Goal: Task Accomplishment & Management: Manage account settings

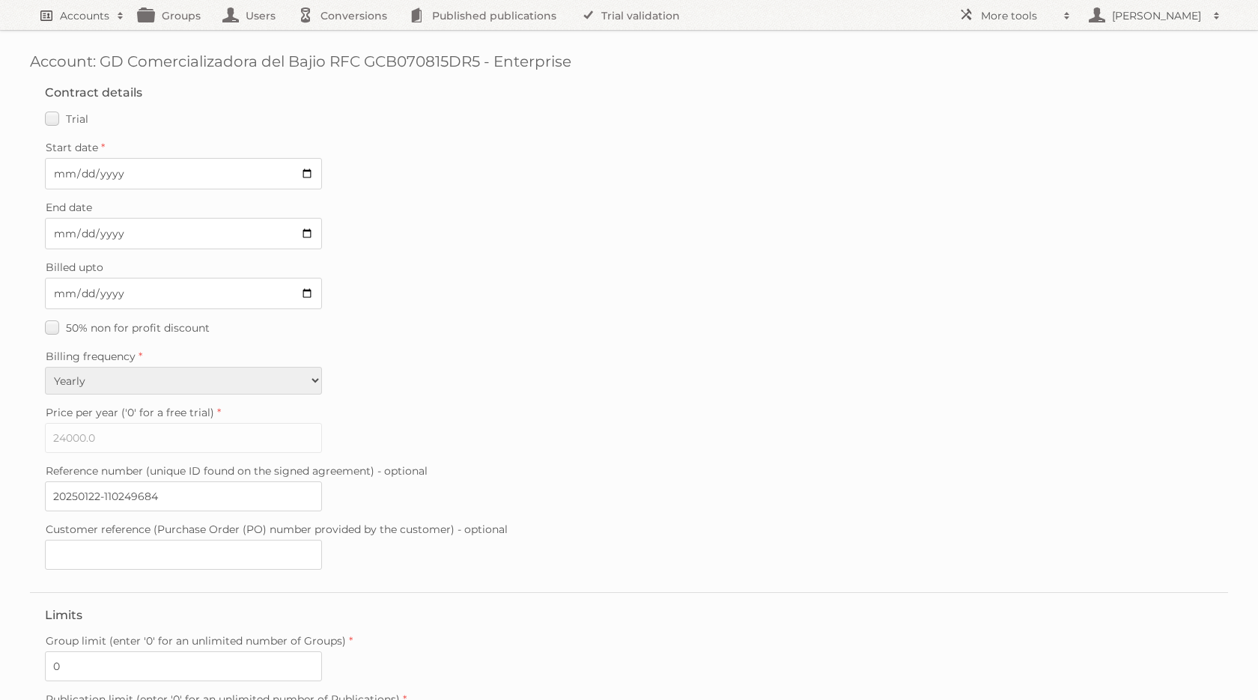
click at [71, 16] on h2 "Accounts" at bounding box center [84, 15] width 49 height 15
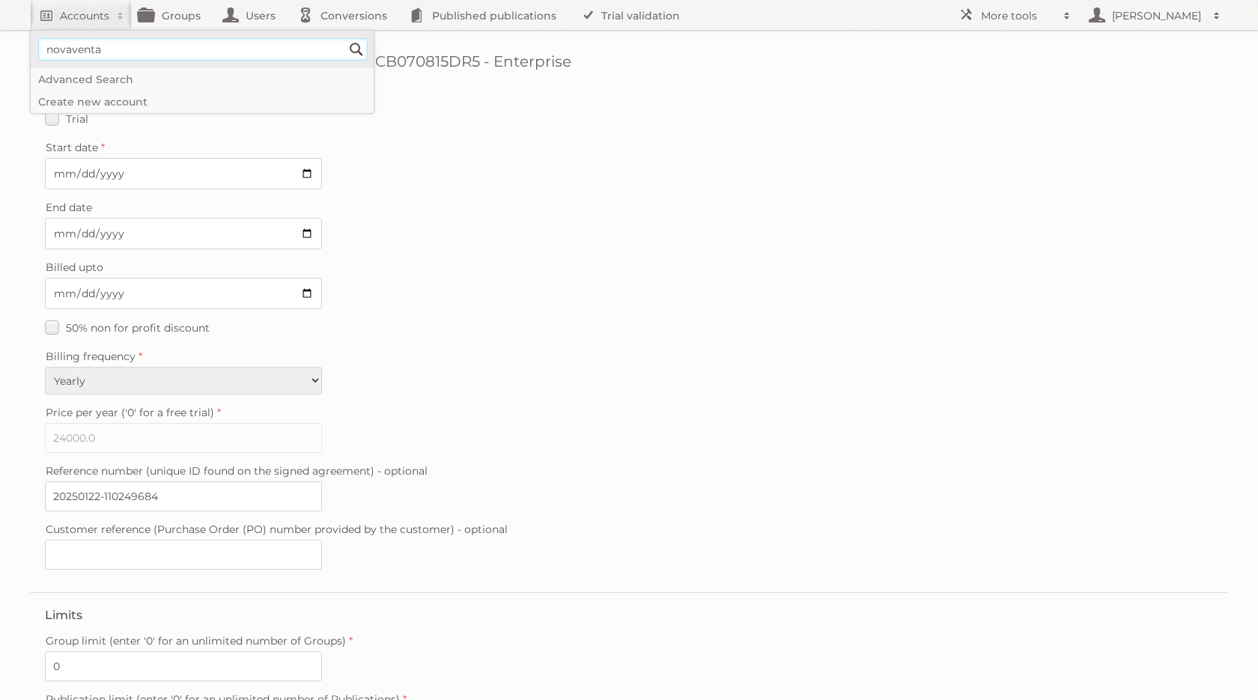
type input"] "novaventa"
click at [345, 38] on input "Search" at bounding box center [356, 49] width 22 height 22
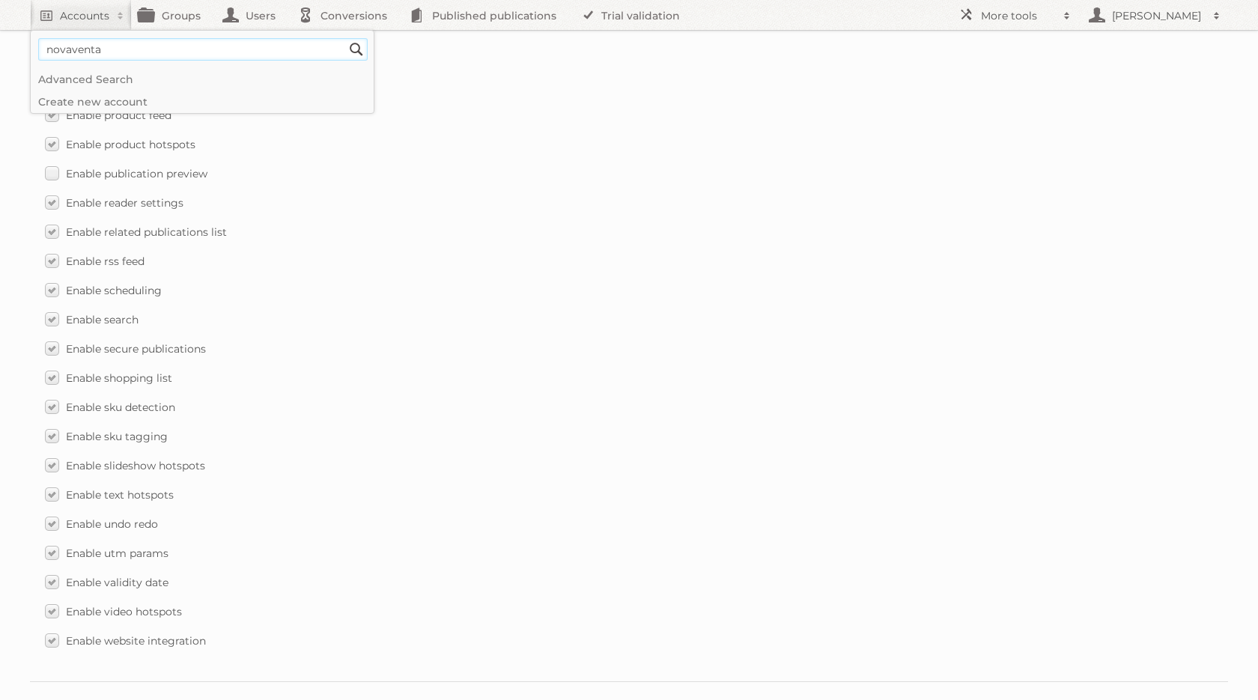
scroll to position [2038, 0]
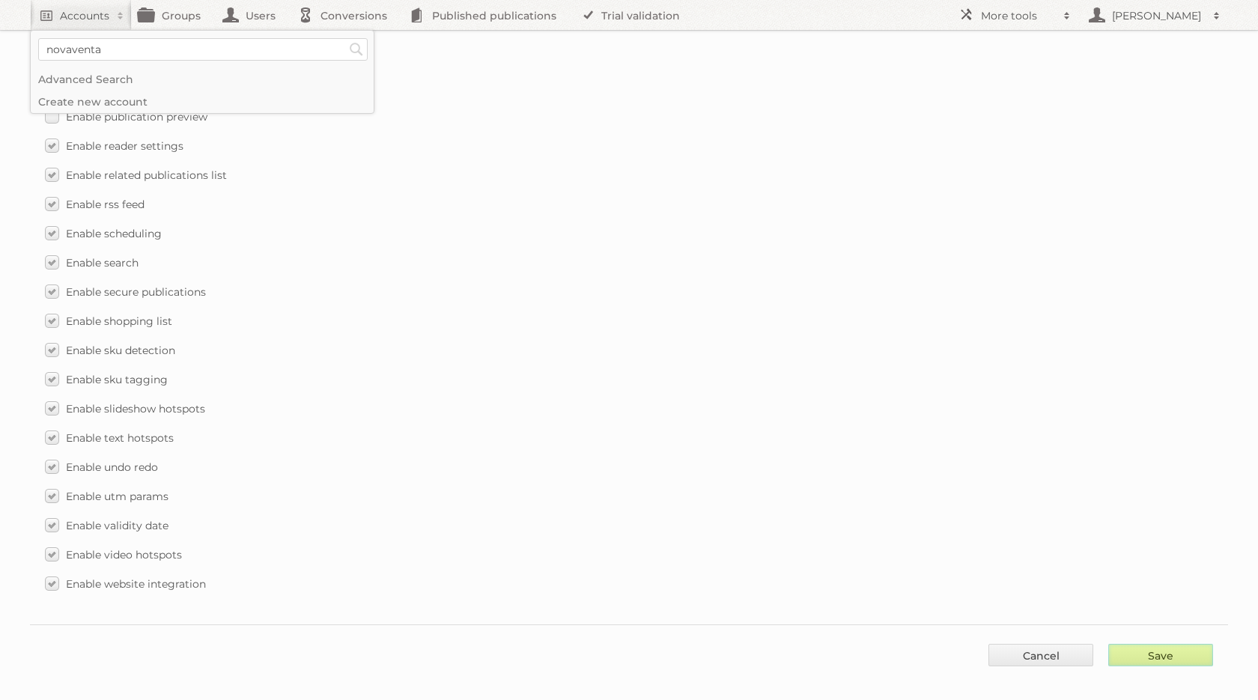
click at [1176, 644] on input "Save" at bounding box center [1160, 655] width 105 height 22
type input "..."
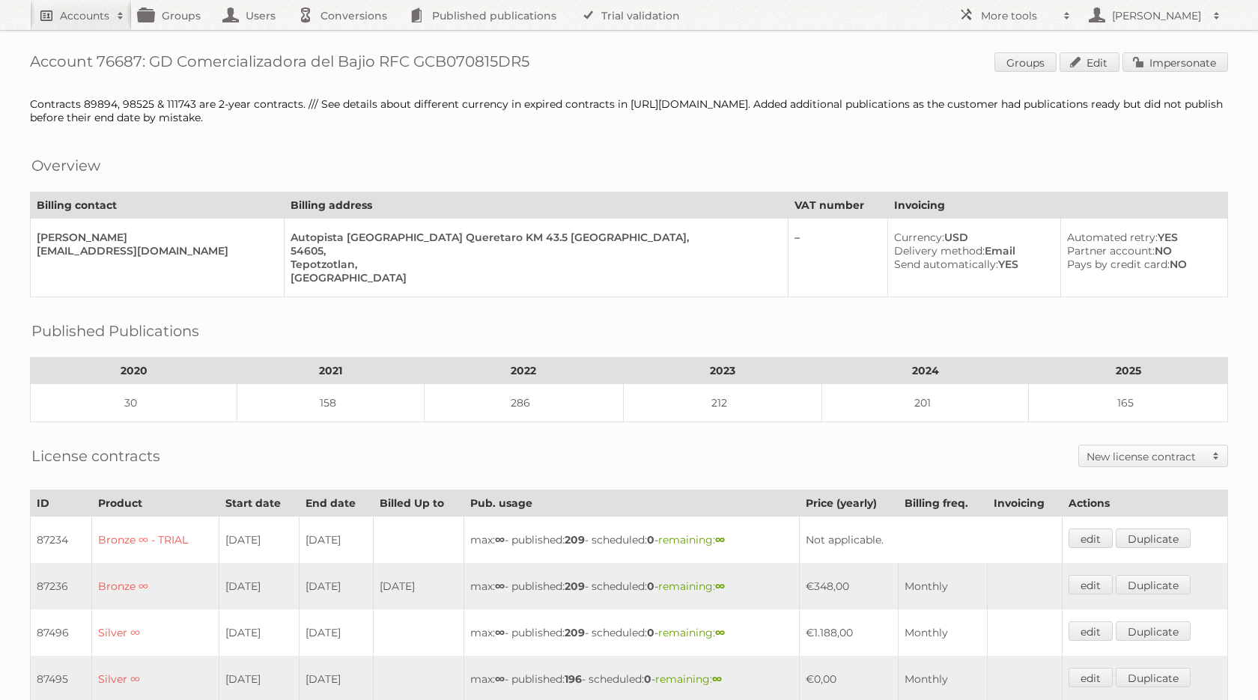
click at [85, 18] on h2 "Accounts" at bounding box center [84, 15] width 49 height 15
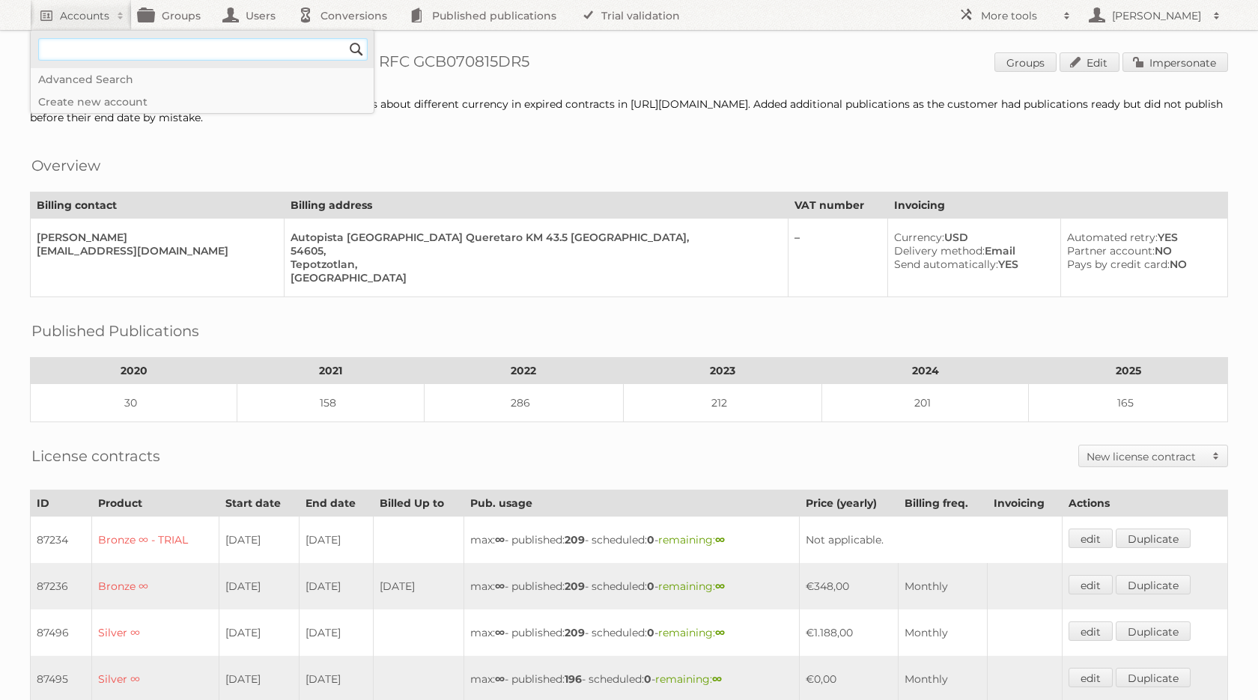
click at [106, 50] on input"] "text" at bounding box center [202, 49] width 329 height 22
type input"] "novaventa"
click at [345, 38] on input "Search" at bounding box center [356, 49] width 22 height 22
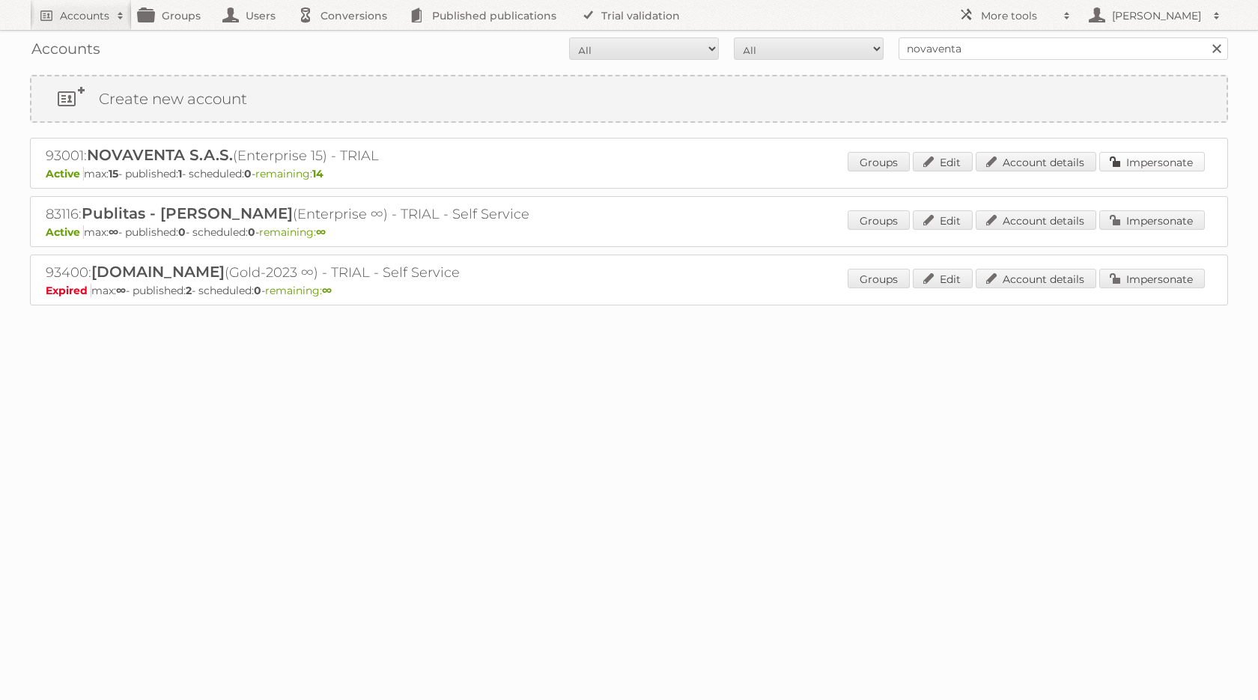
click at [1137, 158] on link "Impersonate" at bounding box center [1152, 161] width 106 height 19
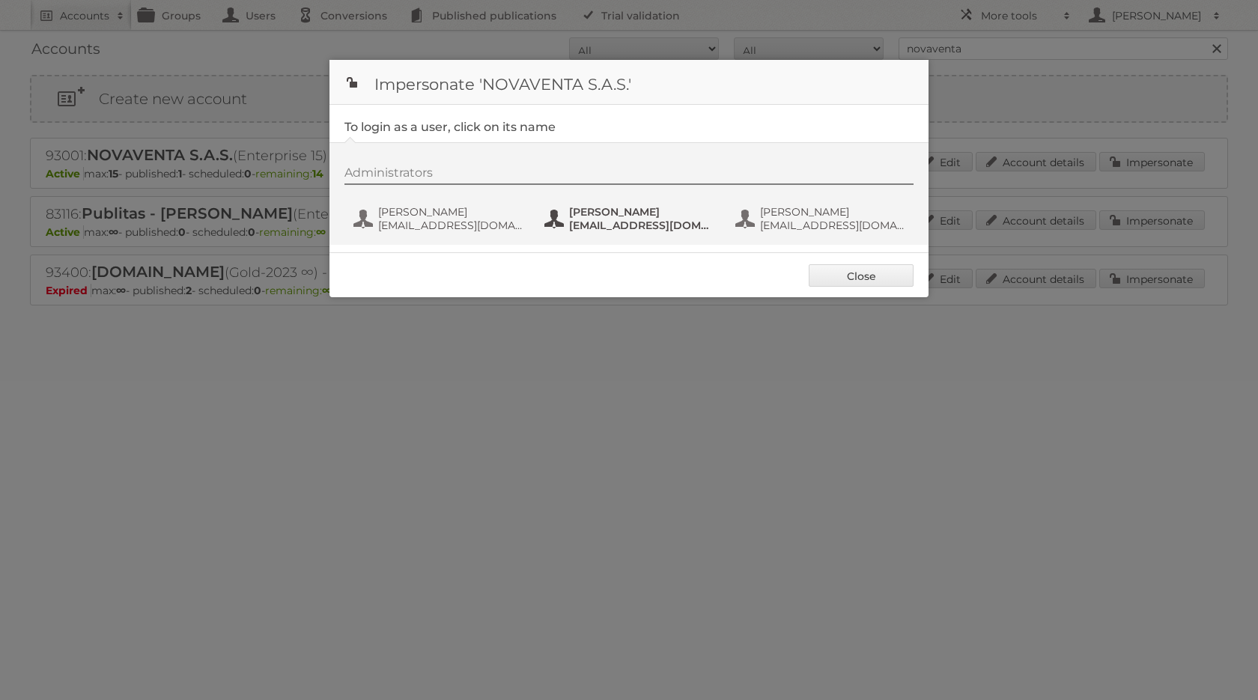
click at [588, 213] on span "Laura Zapata" at bounding box center [641, 211] width 145 height 13
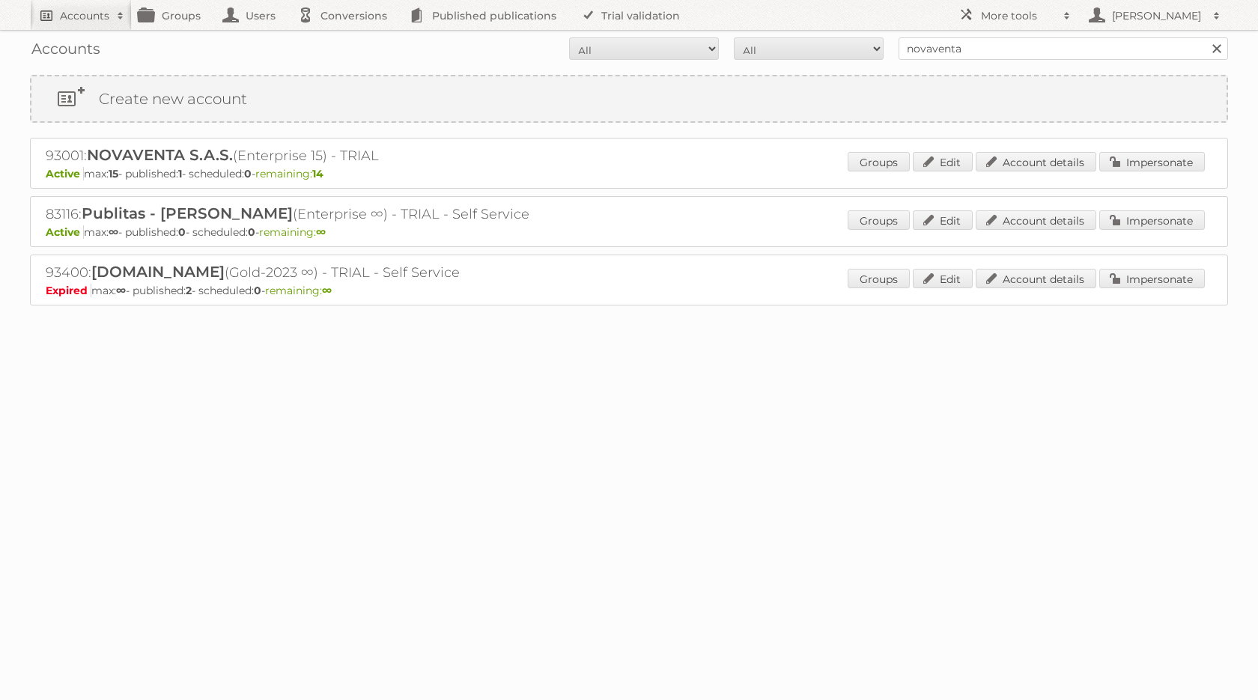
click at [70, 19] on h2 "Accounts" at bounding box center [84, 15] width 49 height 15
paste input"] "314DEVS Sp. z o.o. (SOFTSWISS)"
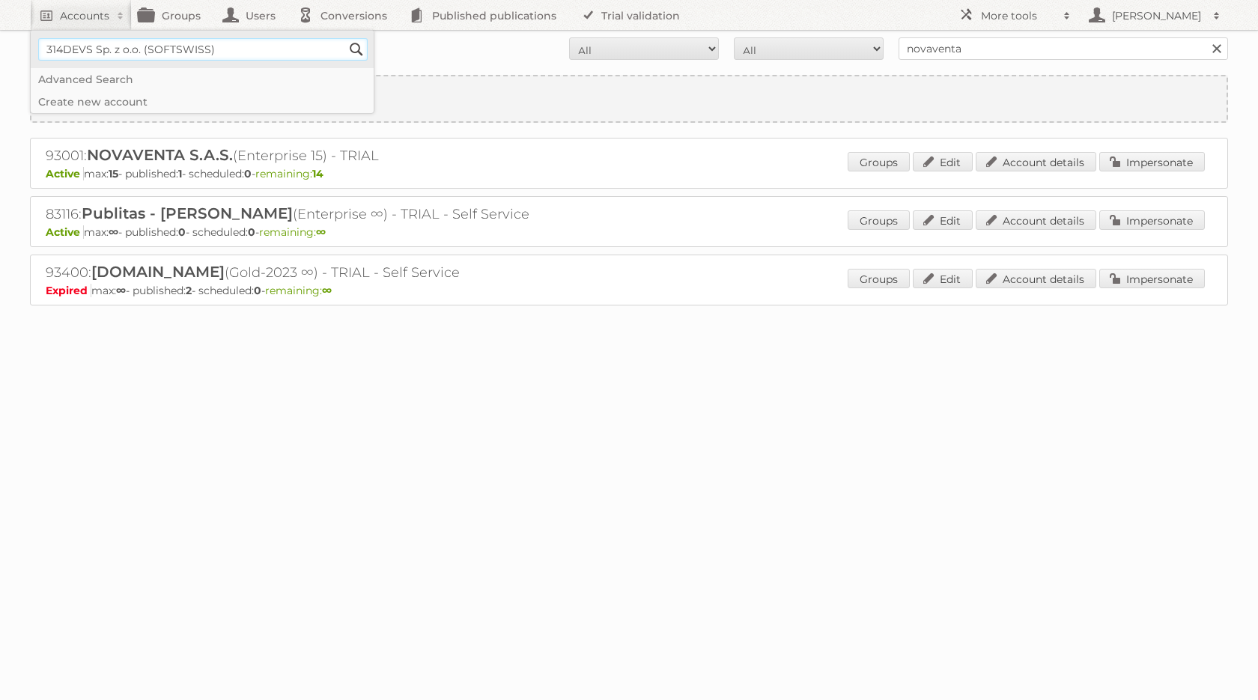
type input"] "314DEVS Sp. z o.o. (SOFTSWISS)"
click at [345, 38] on input "Search" at bounding box center [356, 49] width 22 height 22
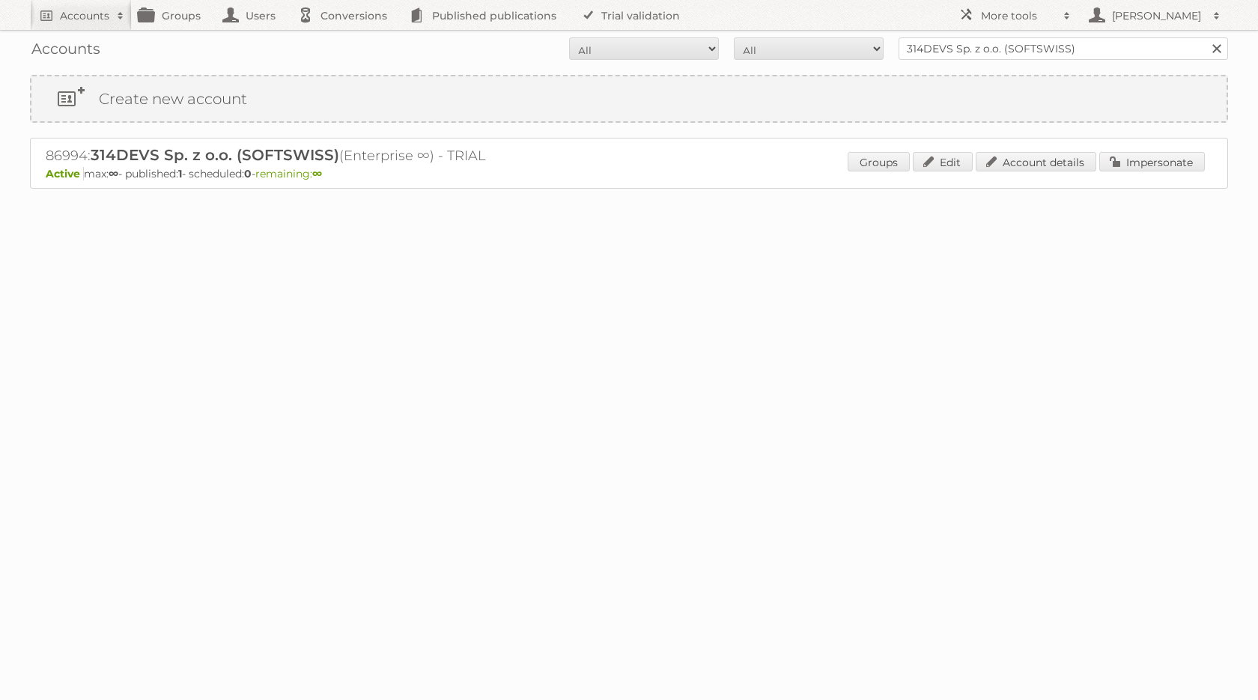
click at [1036, 173] on div "Groups Edit Account details Impersonate" at bounding box center [1025, 163] width 357 height 22
click at [1029, 159] on link "Account details" at bounding box center [1035, 161] width 121 height 19
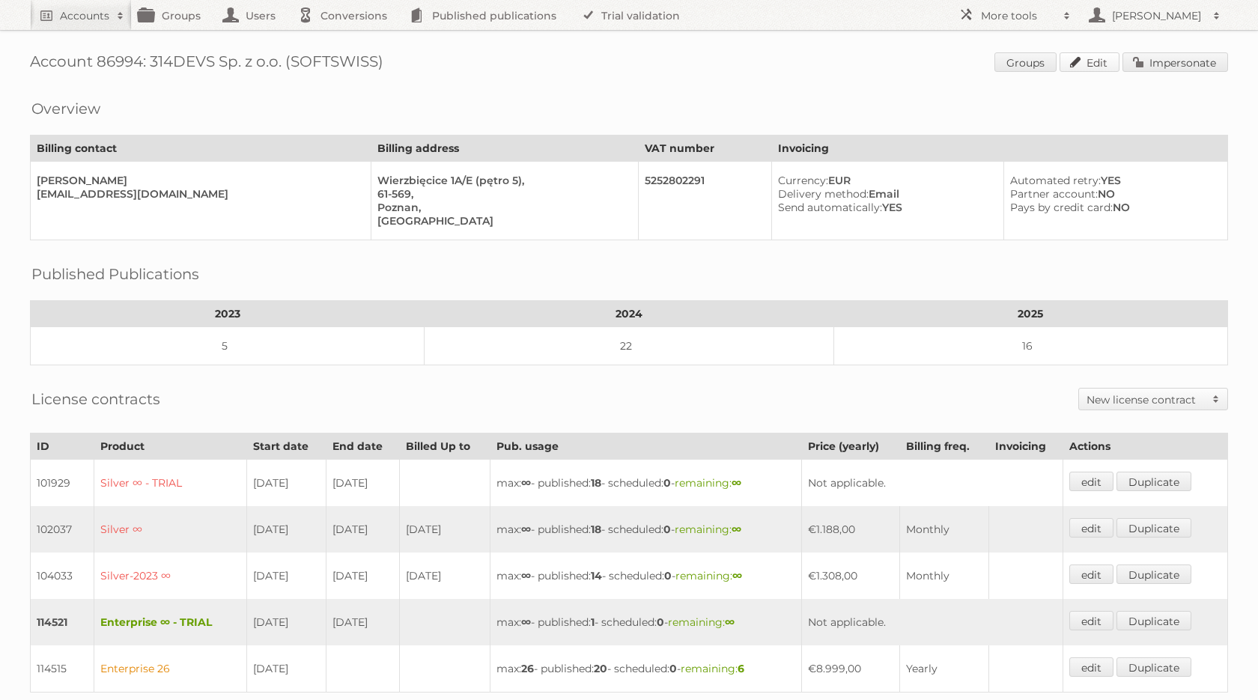
click at [1082, 64] on link "Edit" at bounding box center [1089, 61] width 60 height 19
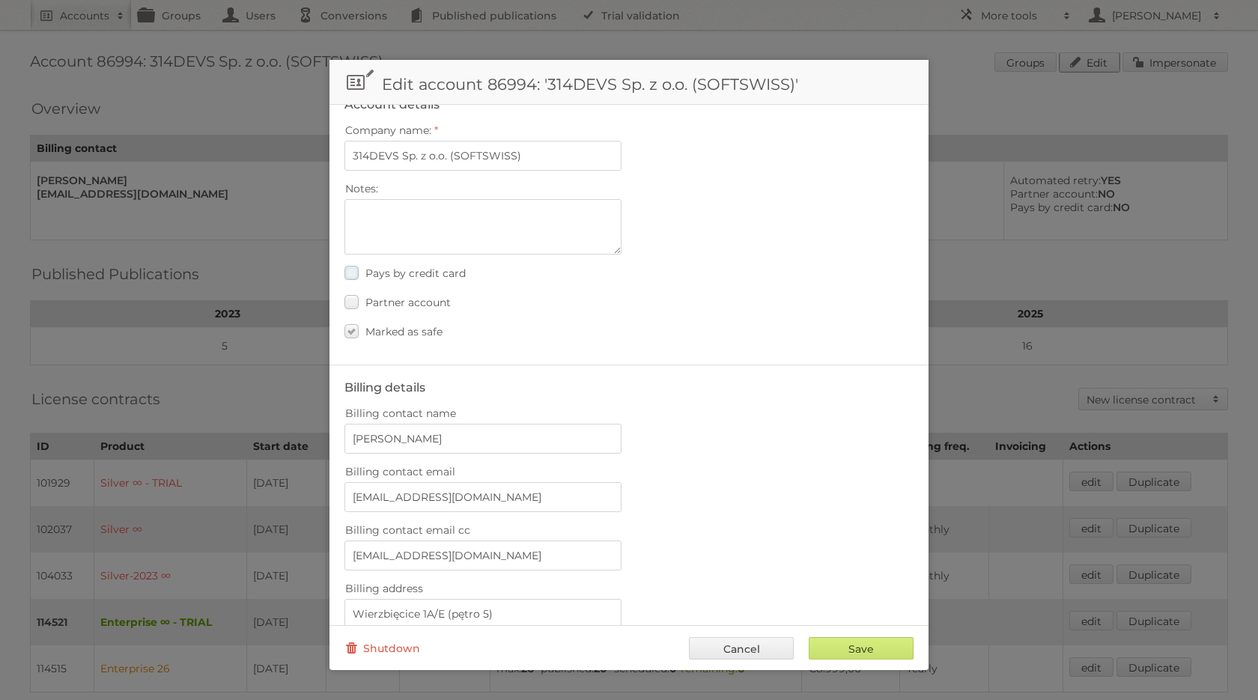
scroll to position [54, 0]
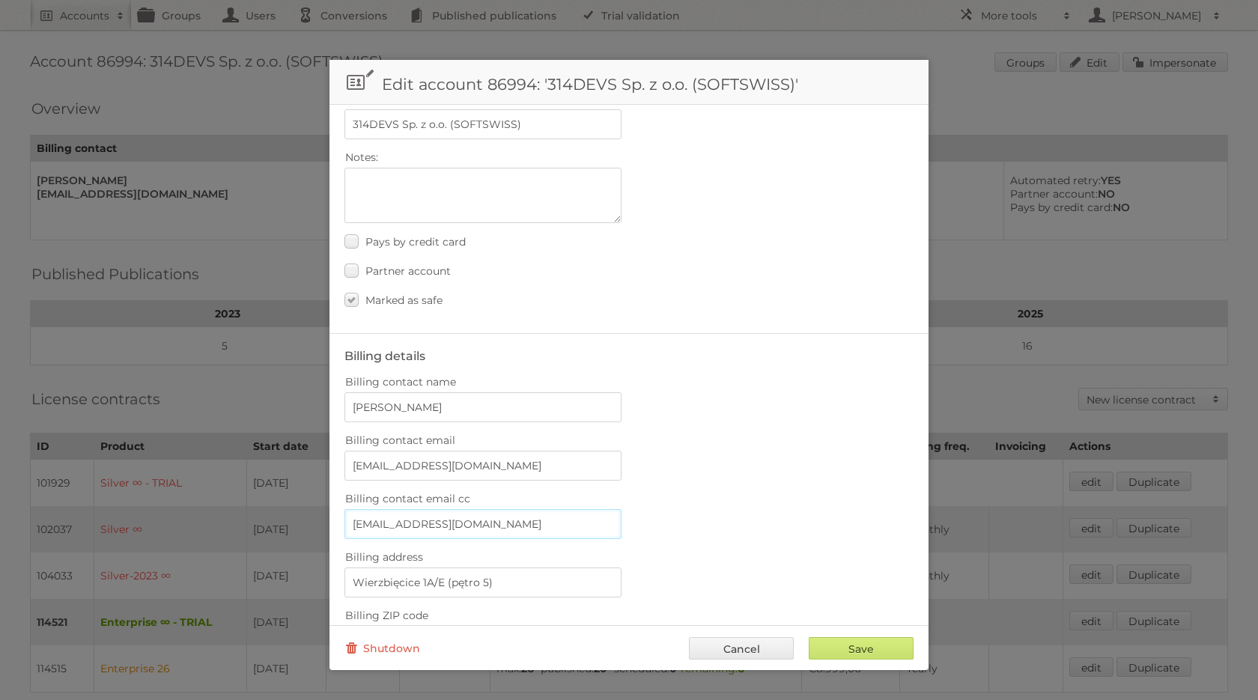
click at [425, 518] on input "[EMAIL_ADDRESS][DOMAIN_NAME]" at bounding box center [482, 524] width 277 height 30
click at [415, 462] on input "marketing@softswiss.com" at bounding box center [482, 466] width 277 height 30
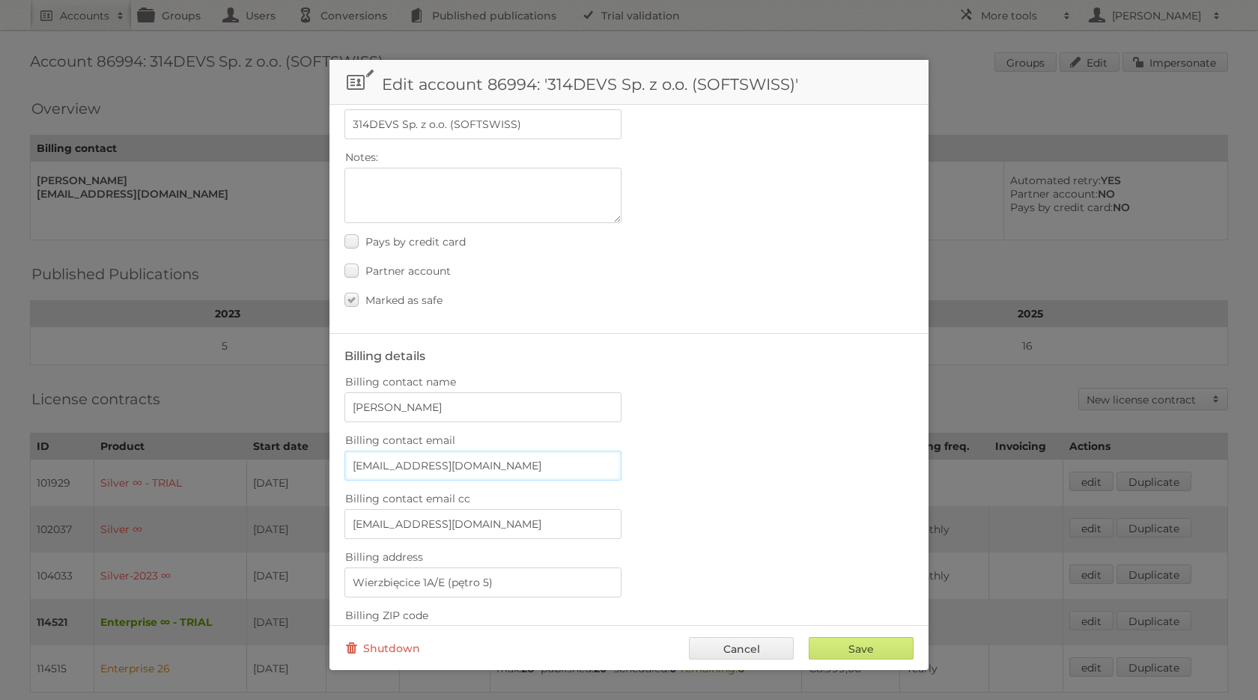
click at [415, 462] on input "marketing@softswiss.com" at bounding box center [482, 466] width 277 height 30
paste input "billing@soft"
type input "[EMAIL_ADDRESS][DOMAIN_NAME]"
click at [426, 513] on input "[EMAIL_ADDRESS][DOMAIN_NAME]" at bounding box center [482, 524] width 277 height 30
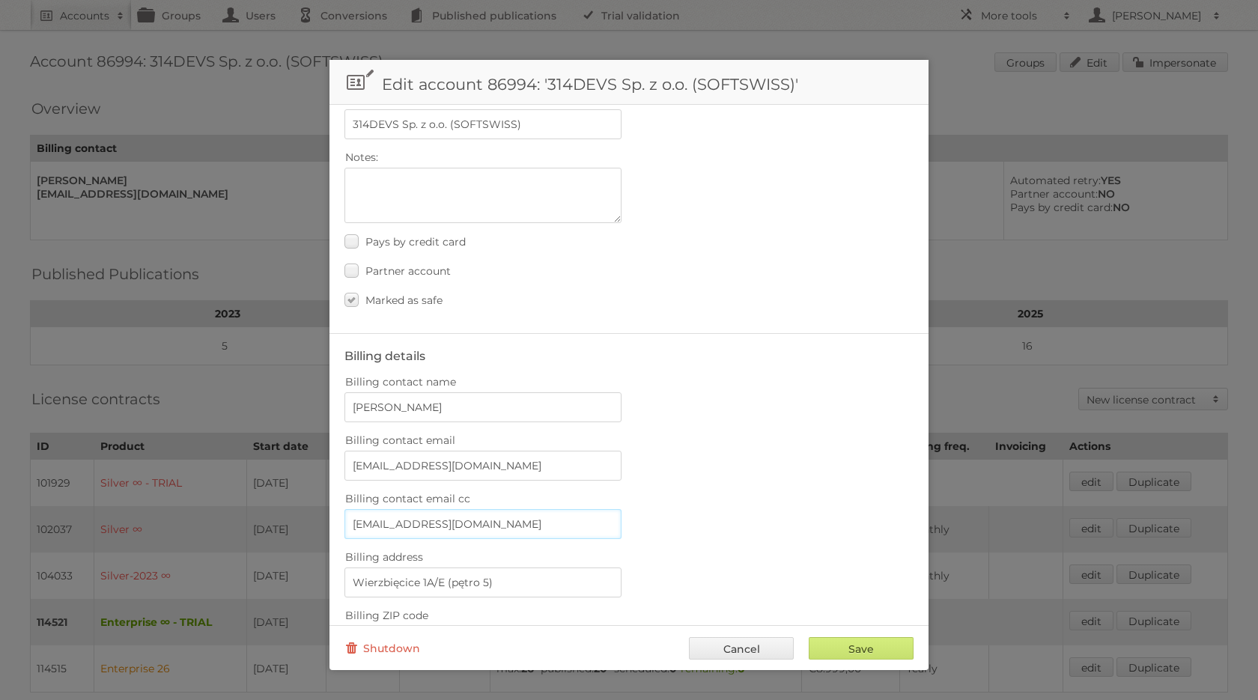
click at [426, 513] on input "[EMAIL_ADDRESS][DOMAIN_NAME]" at bounding box center [482, 524] width 277 height 30
click at [505, 464] on input "[EMAIL_ADDRESS][DOMAIN_NAME]" at bounding box center [482, 466] width 277 height 30
click at [818, 640] on input "Save" at bounding box center [860, 648] width 105 height 22
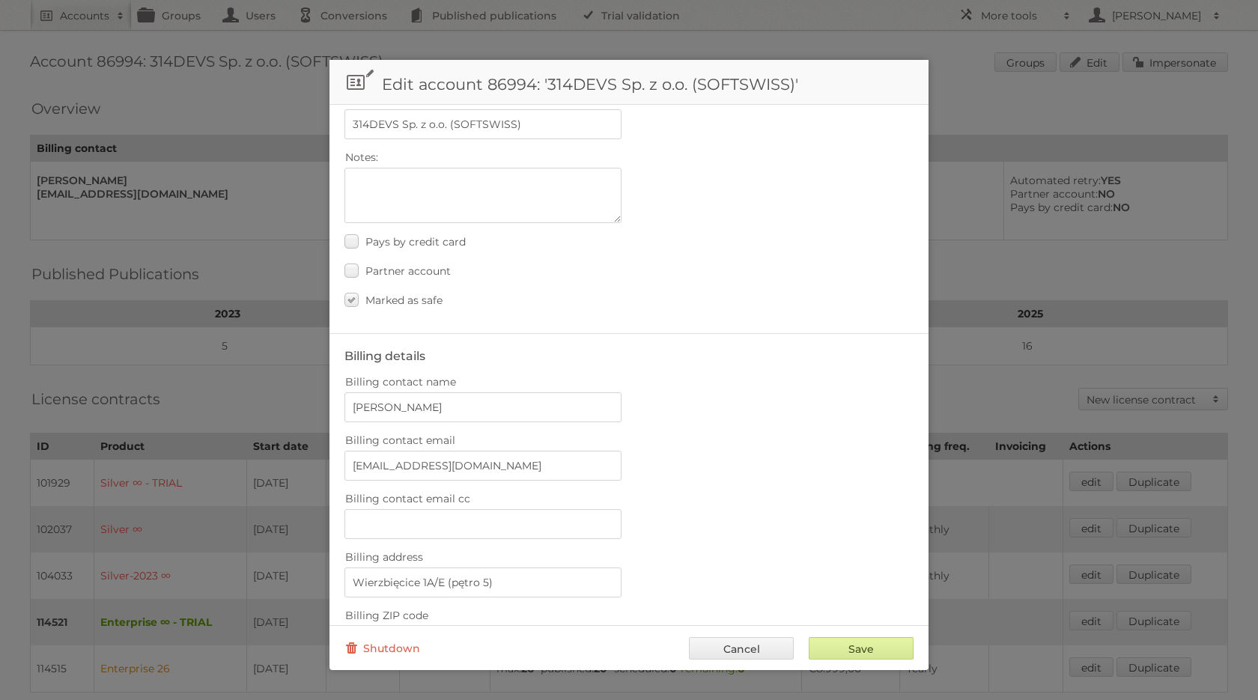
type input "..."
